Goal: Information Seeking & Learning: Learn about a topic

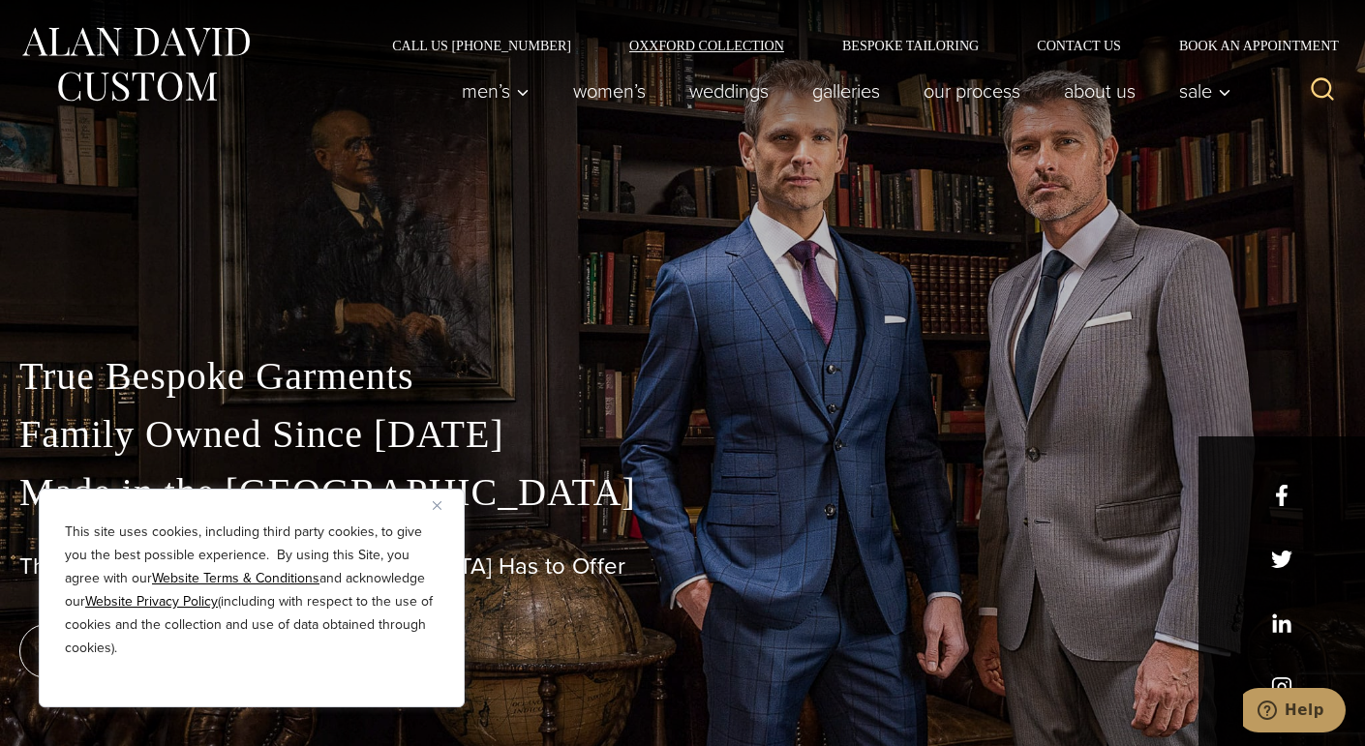
click at [661, 45] on link "Oxxford Collection" at bounding box center [706, 46] width 213 height 14
click at [908, 45] on link "Bespoke Tailoring" at bounding box center [910, 46] width 195 height 14
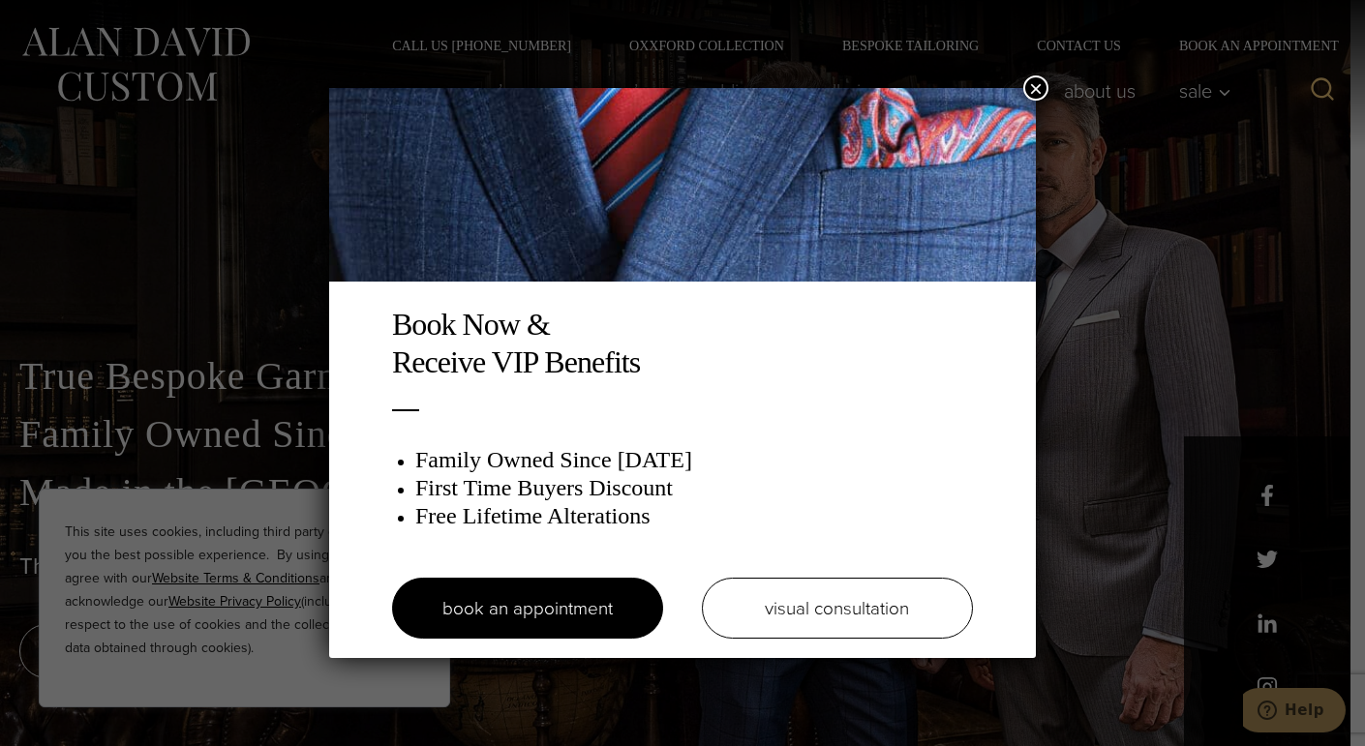
click at [1027, 87] on button "×" at bounding box center [1035, 87] width 25 height 25
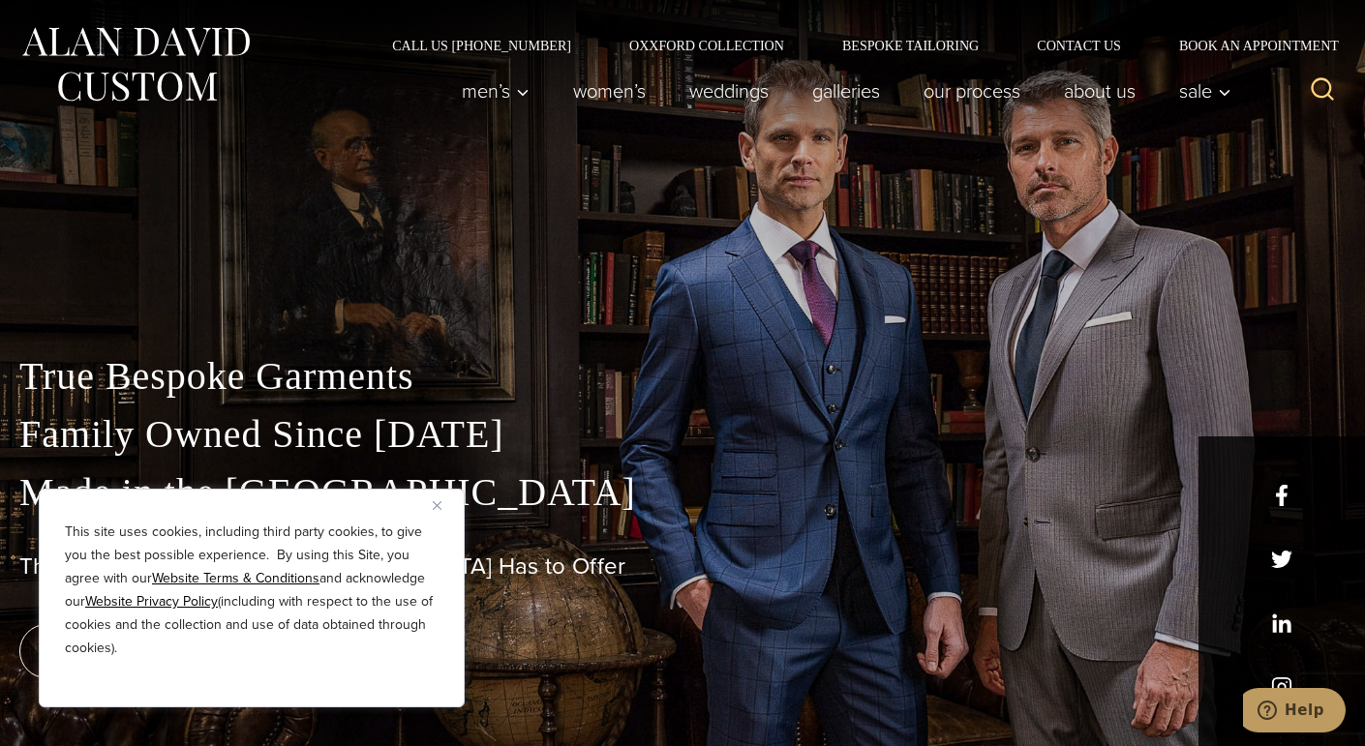
click at [437, 507] on img "Close" at bounding box center [437, 505] width 9 height 9
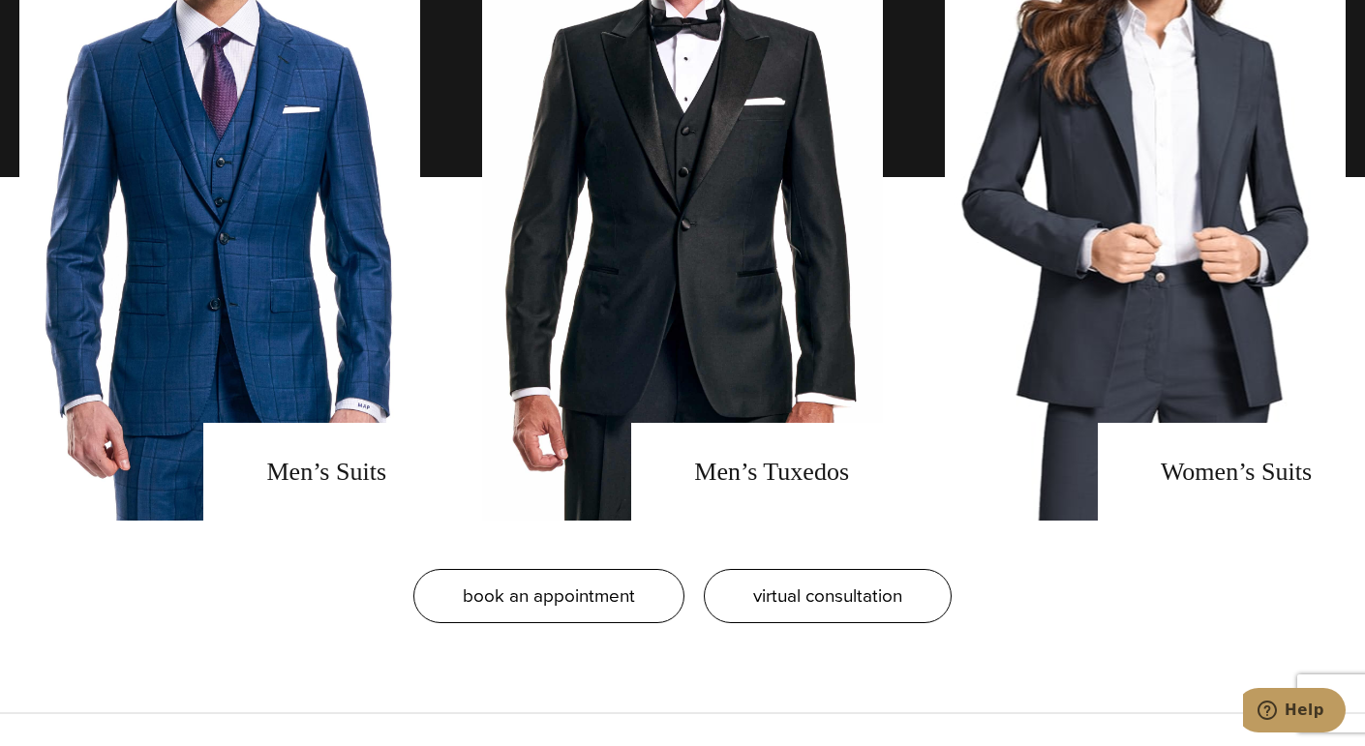
scroll to position [1568, 0]
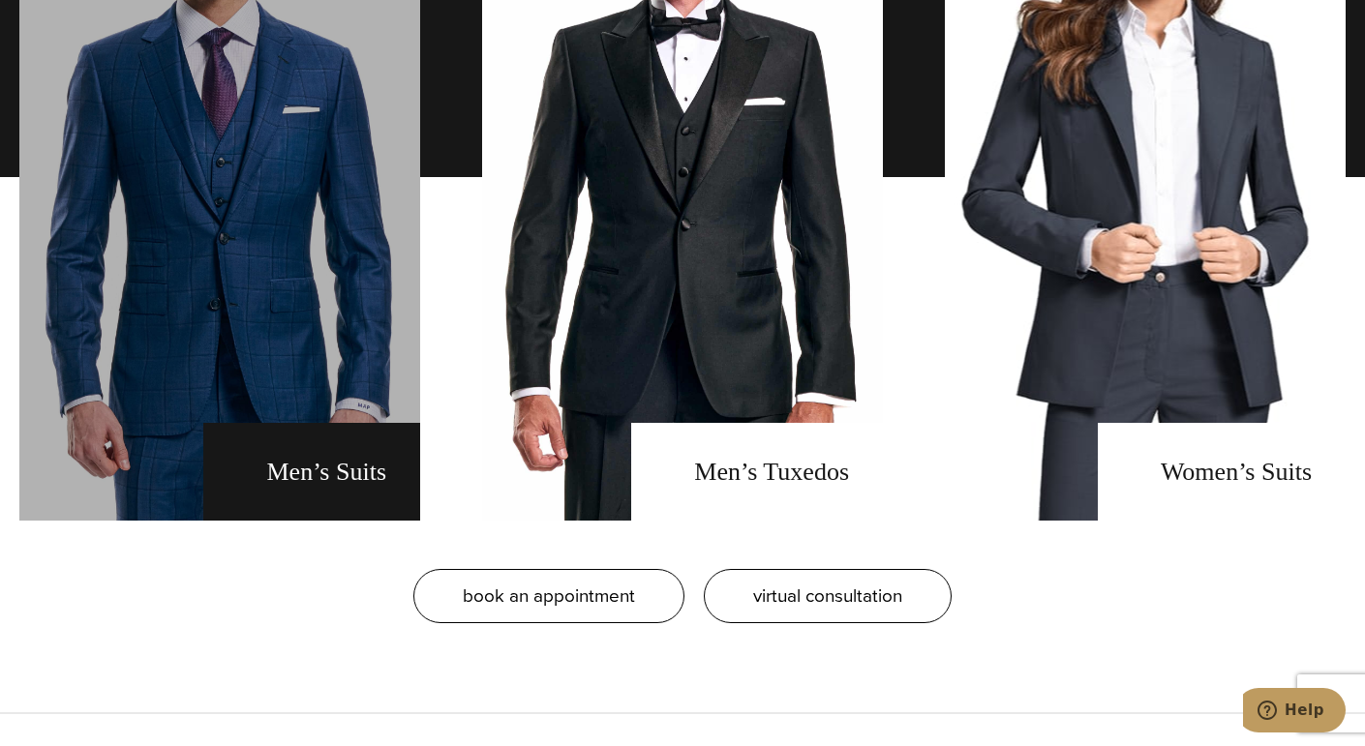
click at [325, 262] on link "men's suits" at bounding box center [219, 177] width 401 height 687
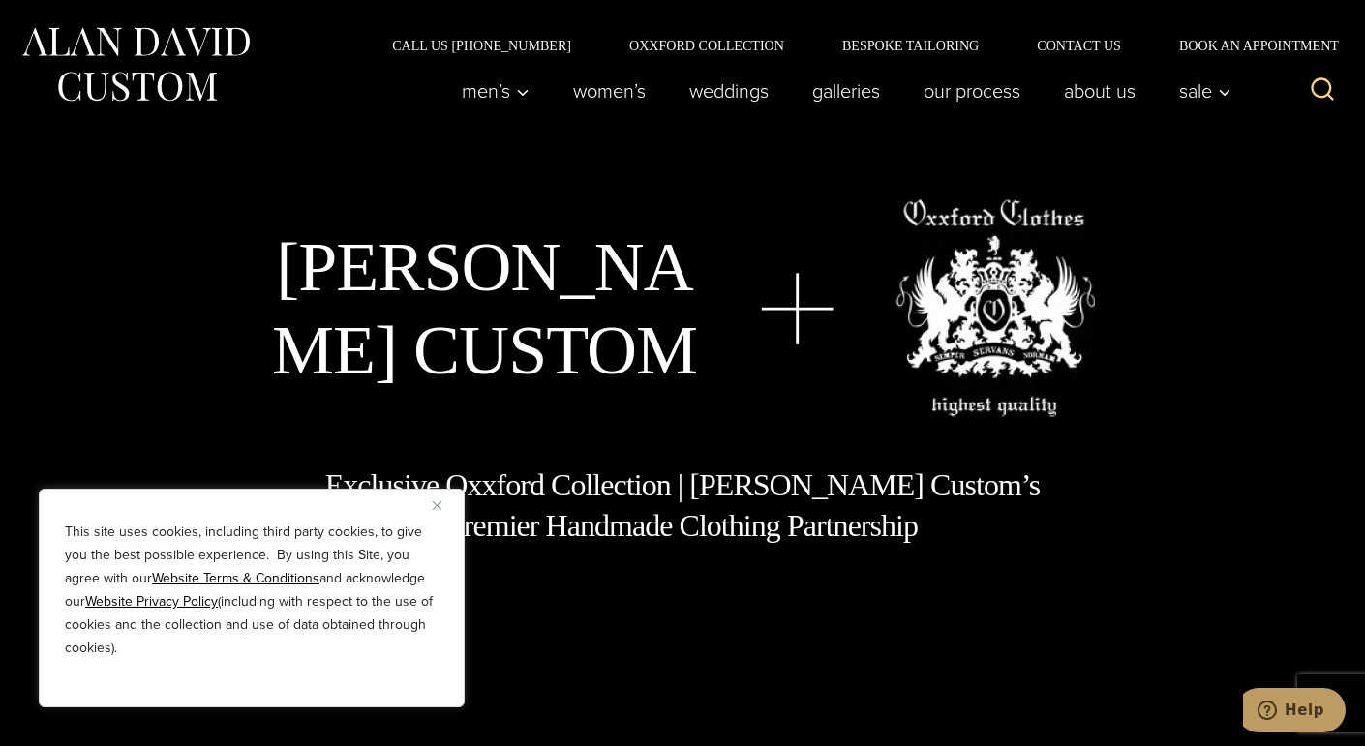
click at [437, 506] on img "Close" at bounding box center [437, 505] width 9 height 9
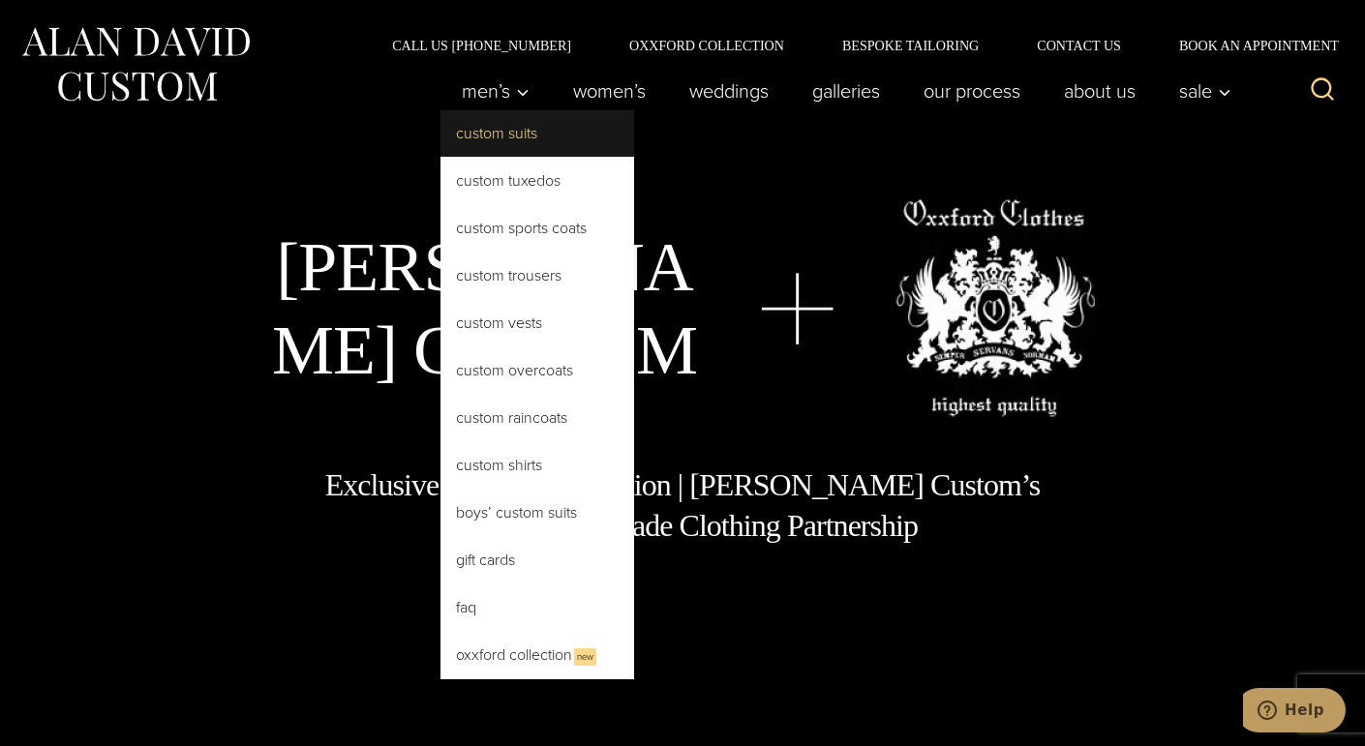
click at [507, 125] on link "Custom Suits" at bounding box center [537, 133] width 194 height 46
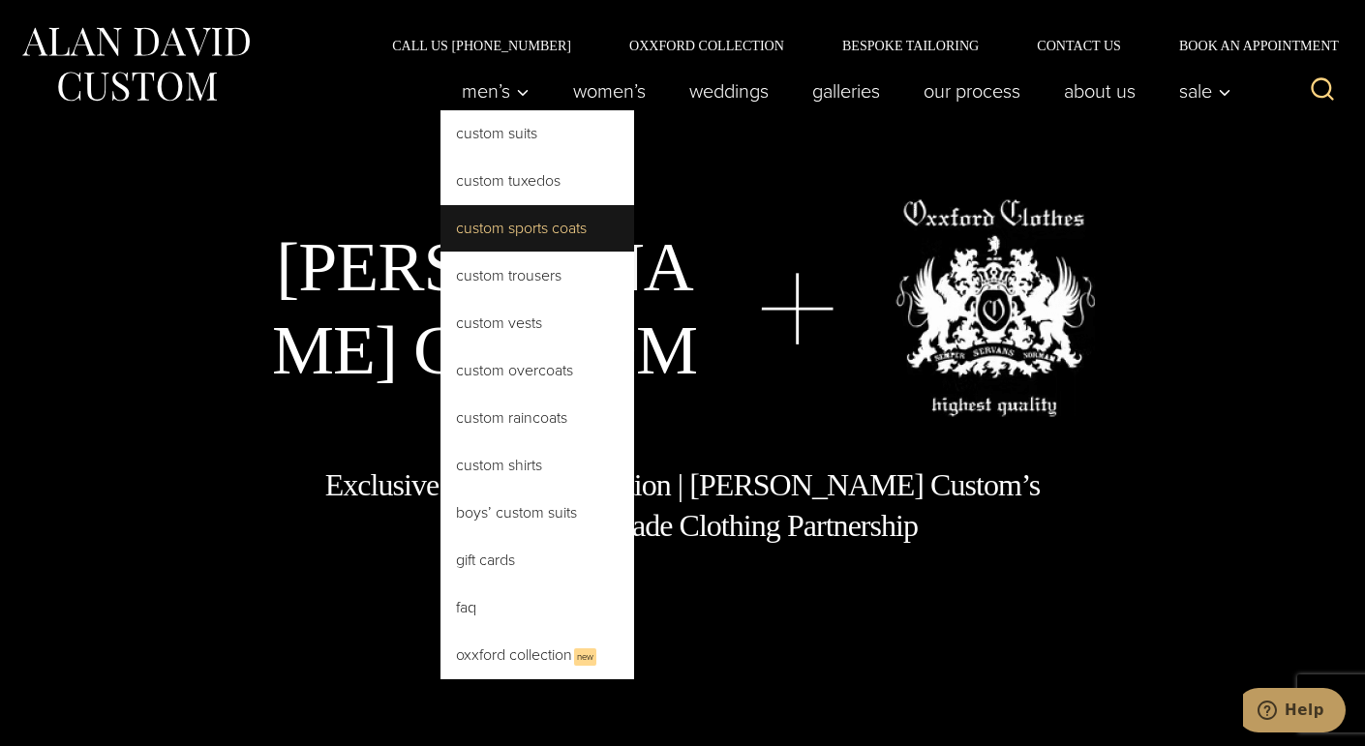
click at [494, 230] on link "Custom Sports Coats" at bounding box center [537, 228] width 194 height 46
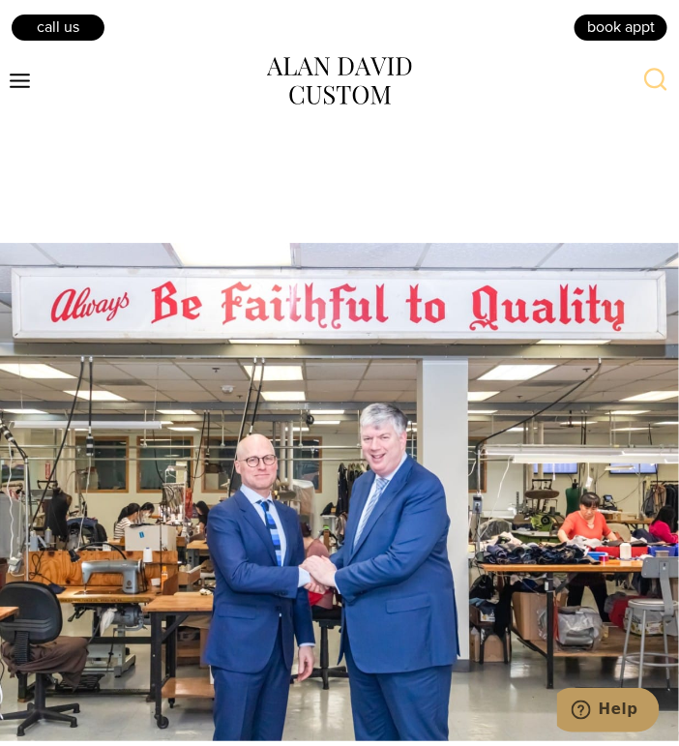
scroll to position [6427, 0]
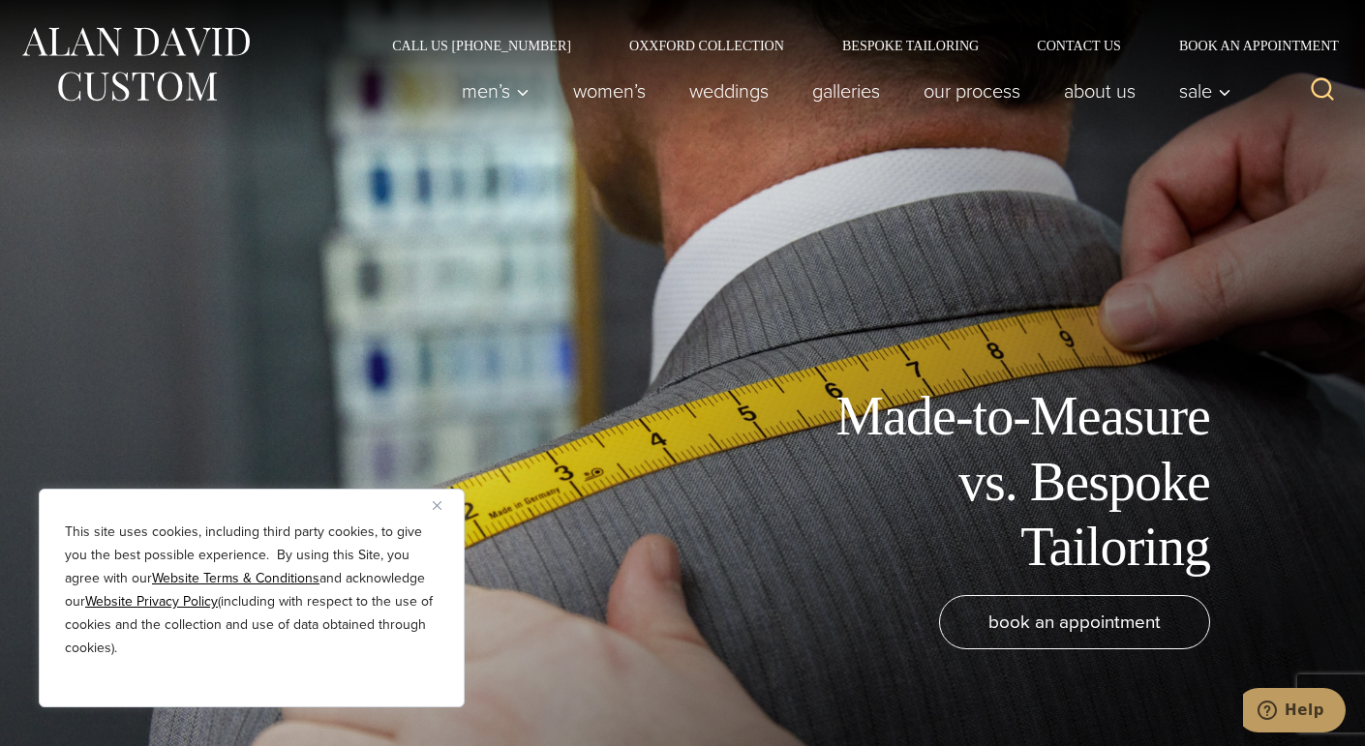
click at [438, 507] on img "Close" at bounding box center [437, 505] width 9 height 9
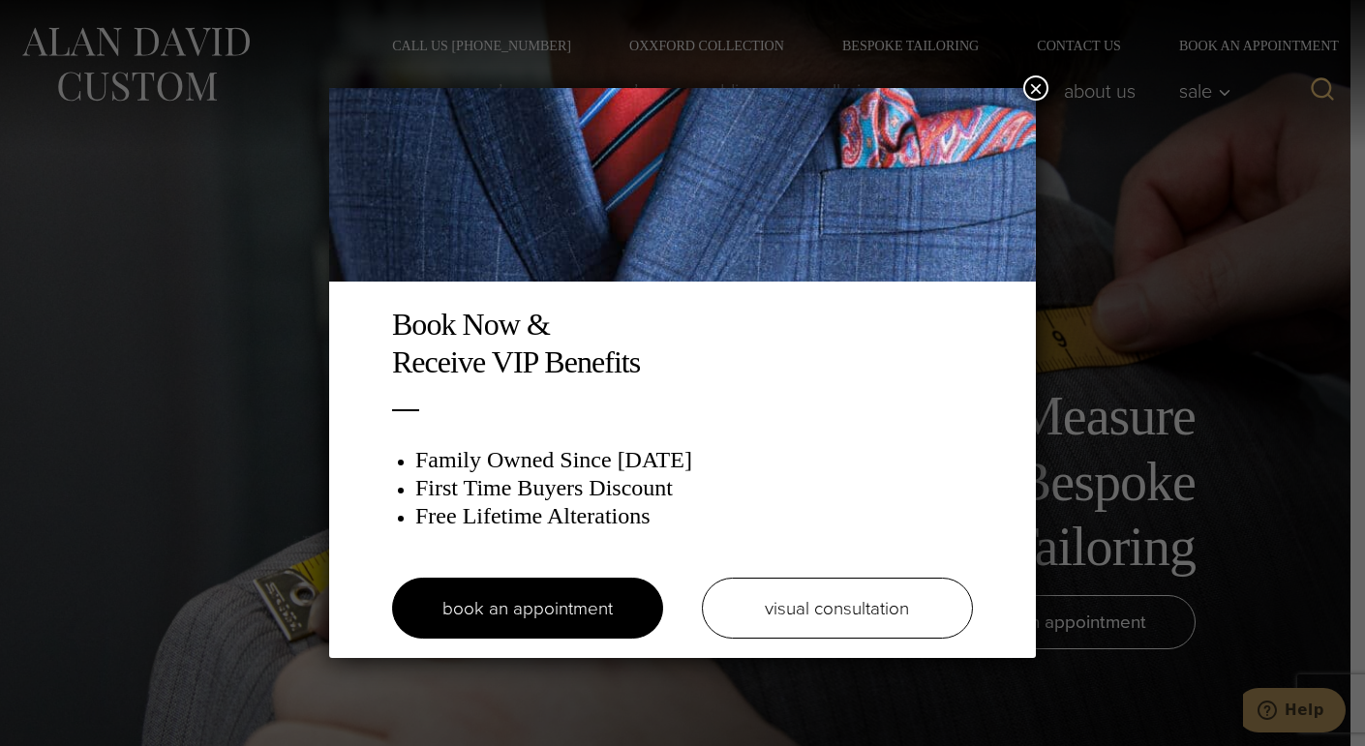
click at [1036, 92] on button "×" at bounding box center [1035, 87] width 25 height 25
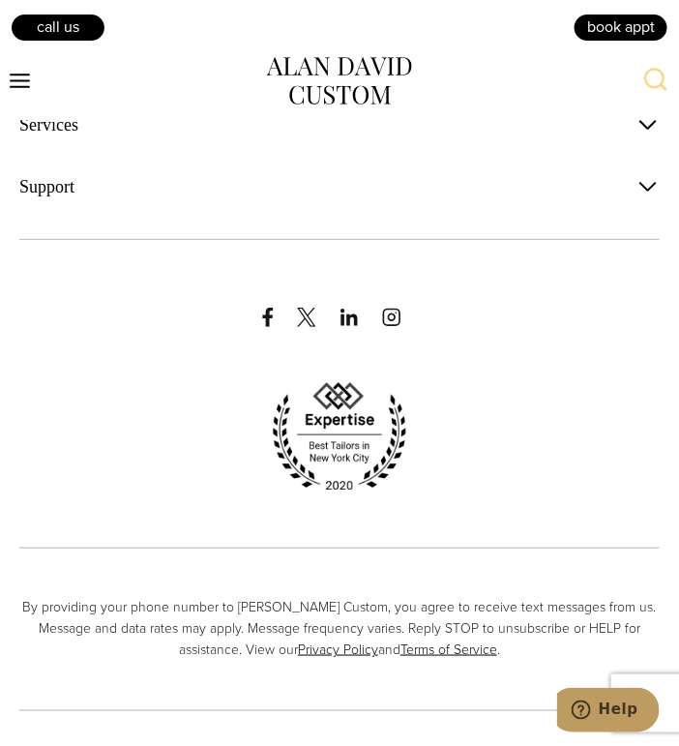
scroll to position [10843, 0]
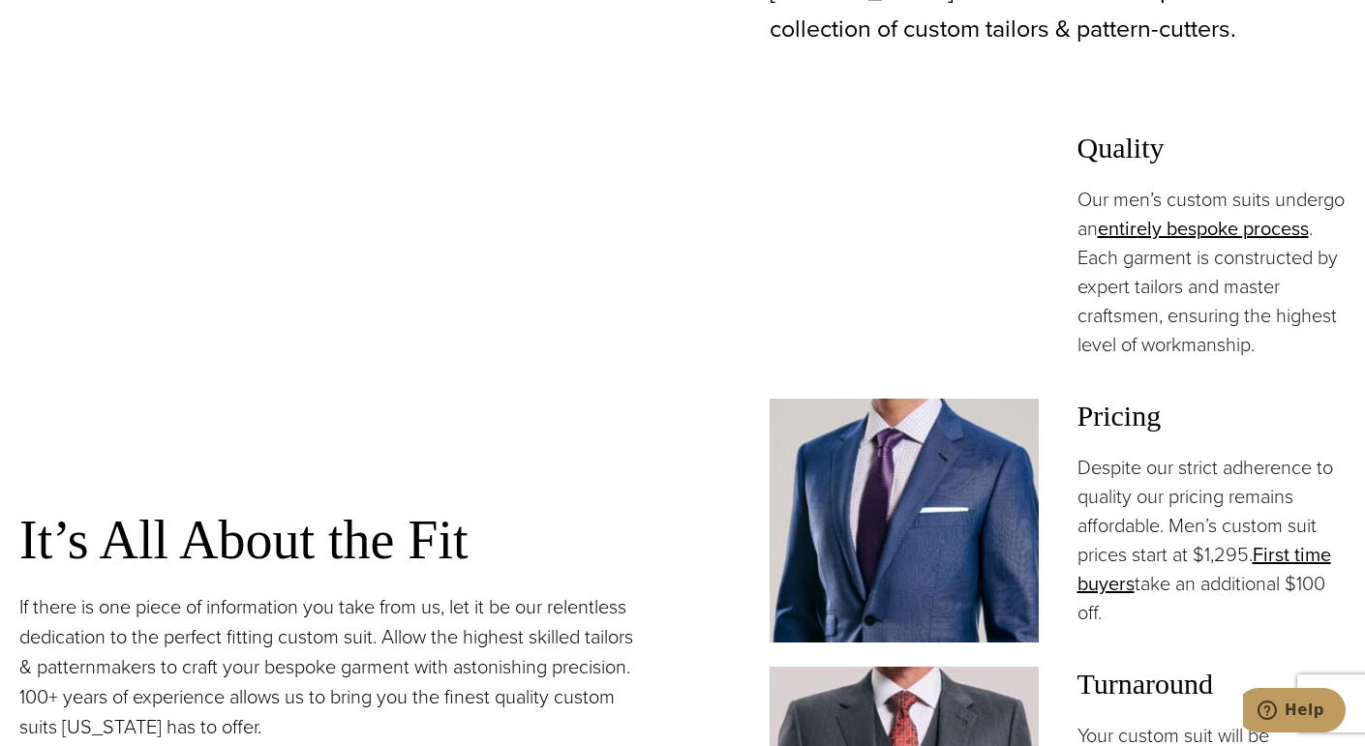
scroll to position [1281, 0]
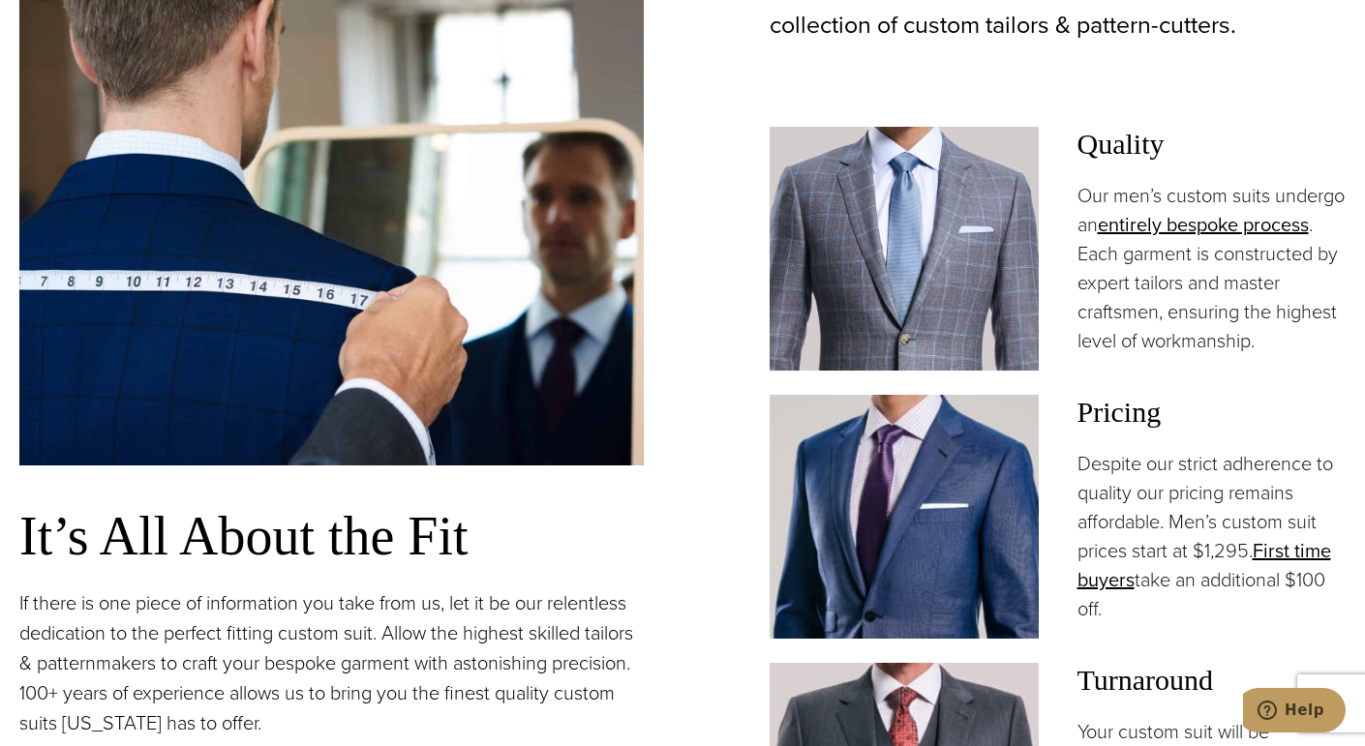
click at [709, 293] on div "It’s All About the Fit If there is one piece of information you take from us, l…" at bounding box center [682, 458] width 1326 height 982
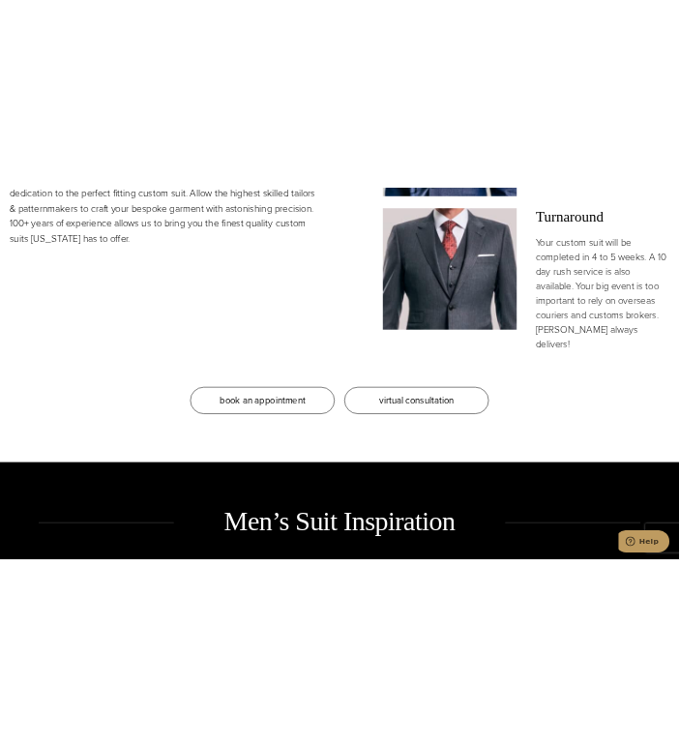
scroll to position [1910, 0]
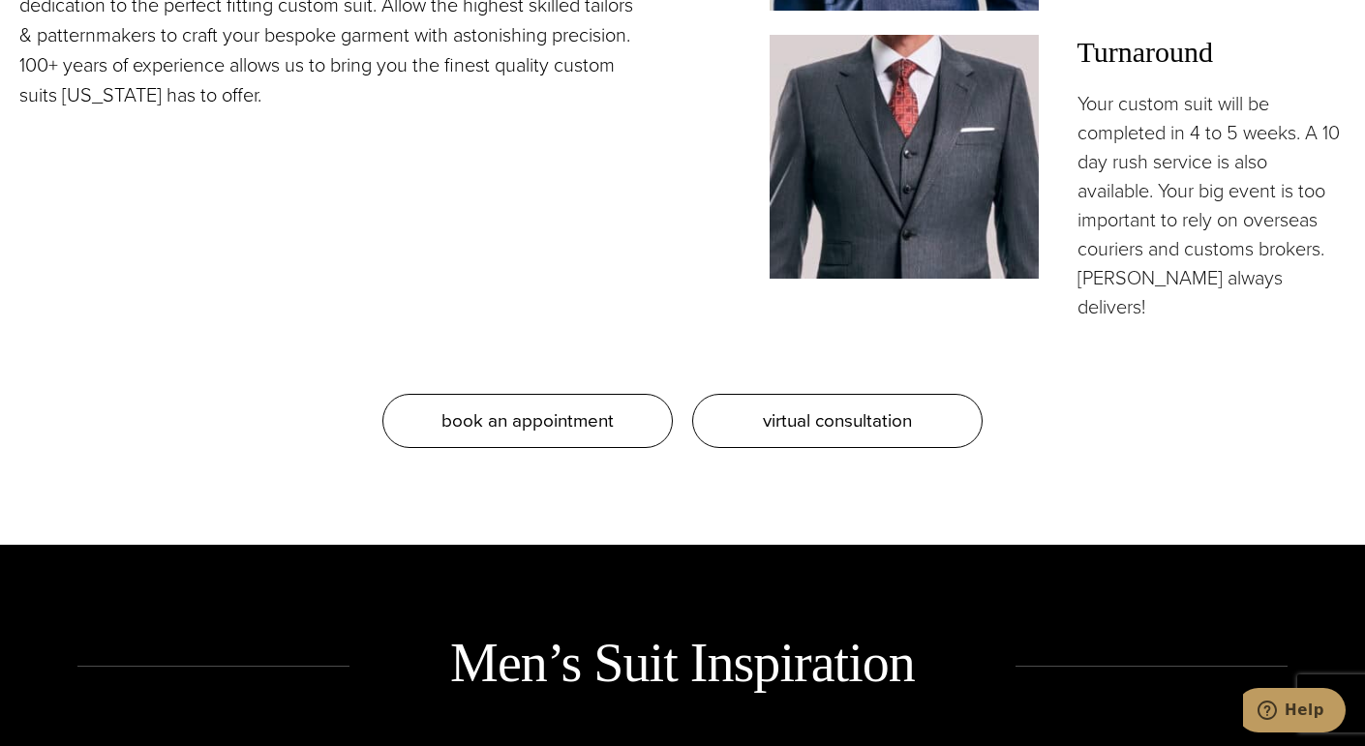
click at [683, 402] on div "book an appointment virtual consultation" at bounding box center [682, 421] width 1326 height 54
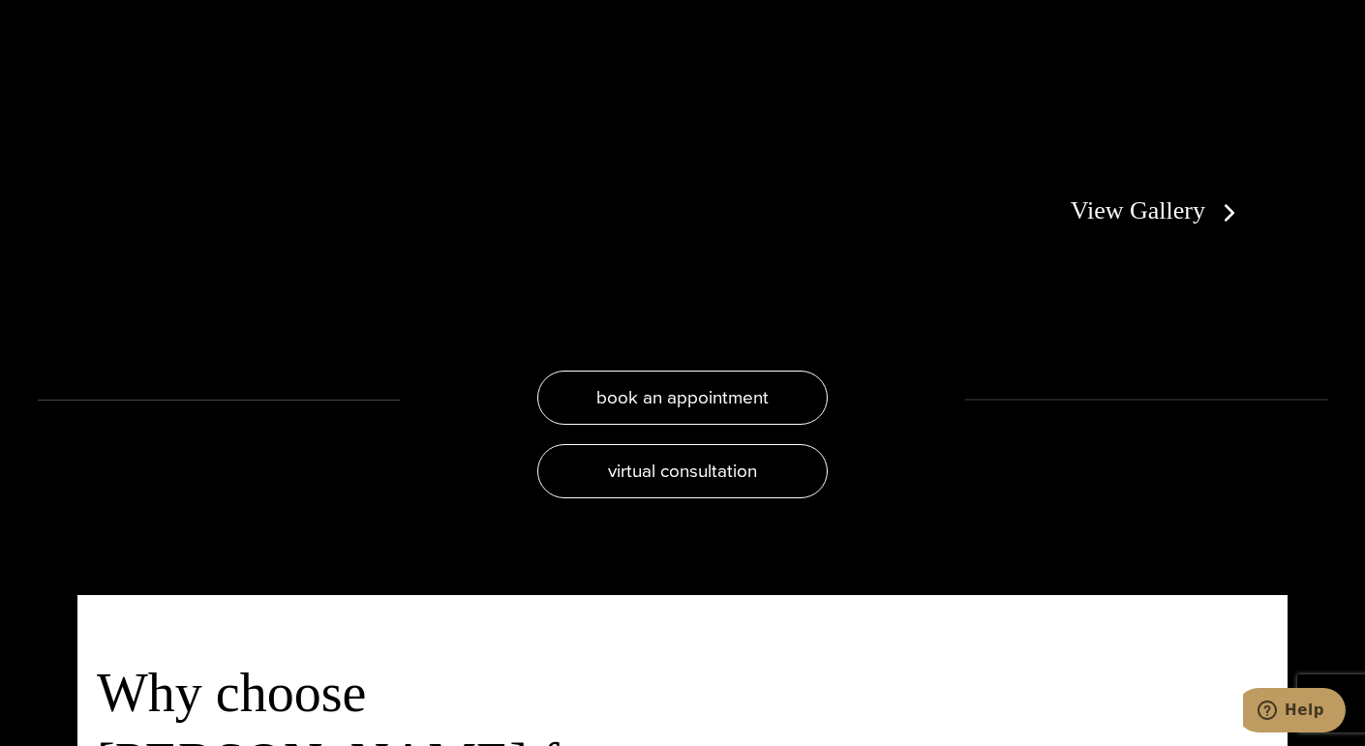
scroll to position [3938, 0]
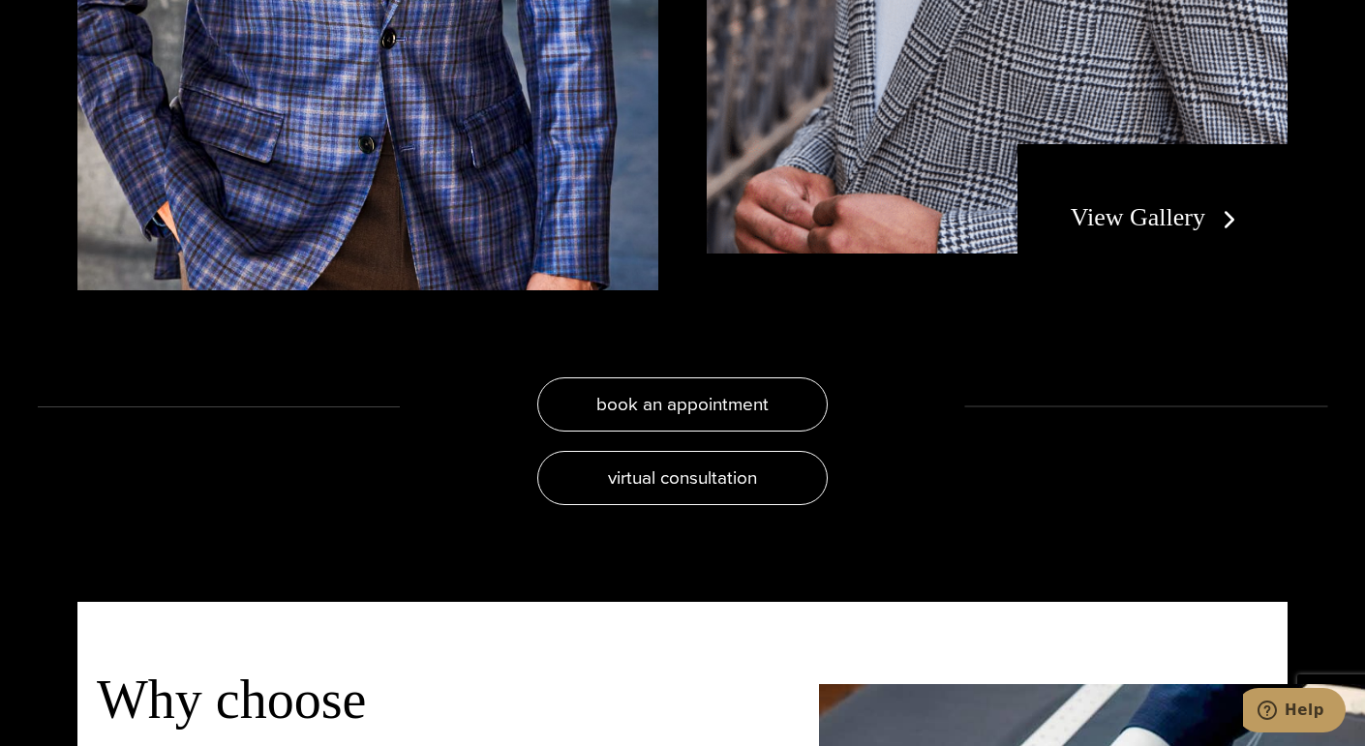
click at [1189, 228] on link "View Gallery" at bounding box center [1156, 217] width 173 height 28
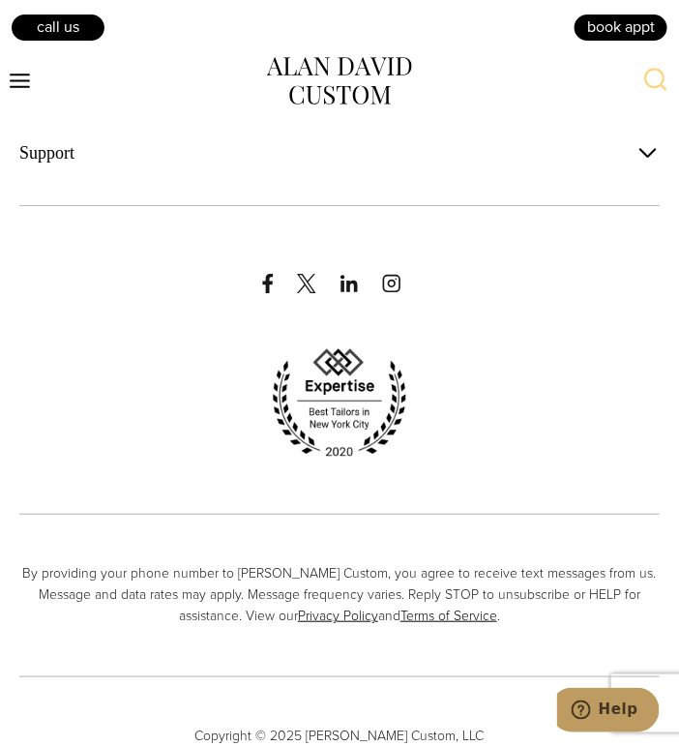
scroll to position [13395, 0]
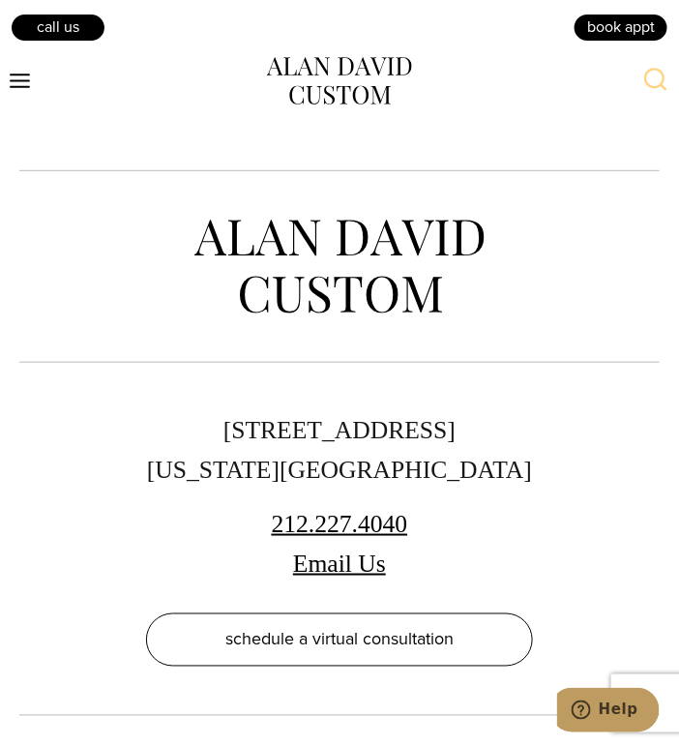
scroll to position [16413, 0]
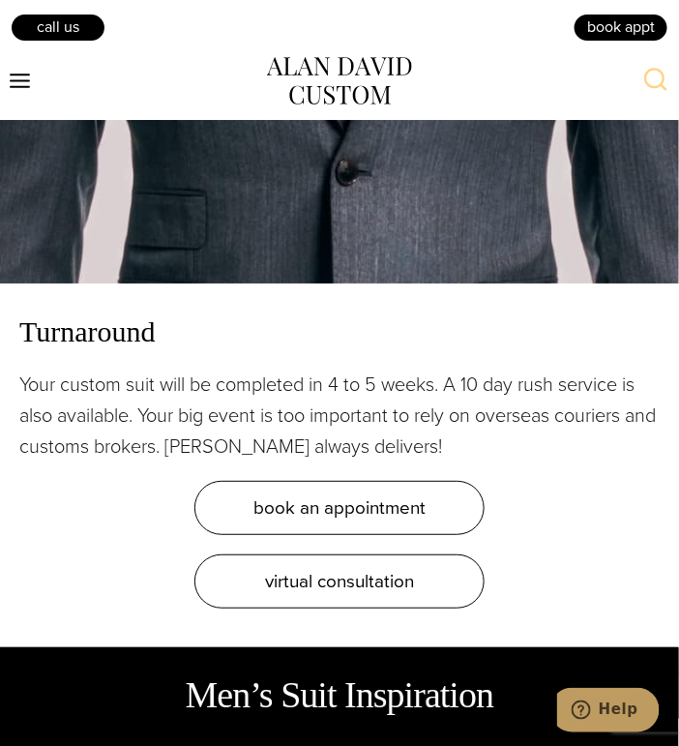
scroll to position [3884, 0]
